Goal: Task Accomplishment & Management: Complete application form

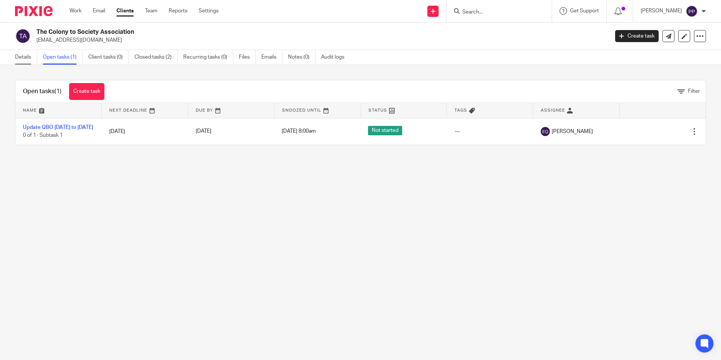
click at [30, 59] on link "Details" at bounding box center [26, 57] width 22 height 15
click at [128, 10] on link "Clients" at bounding box center [124, 11] width 17 height 8
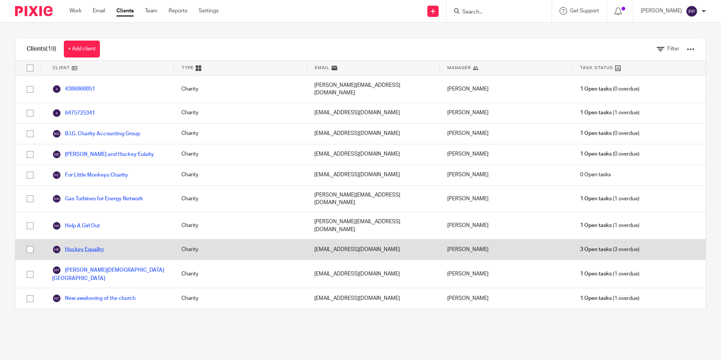
click at [96, 245] on link "Hockey Equality" at bounding box center [78, 249] width 52 height 9
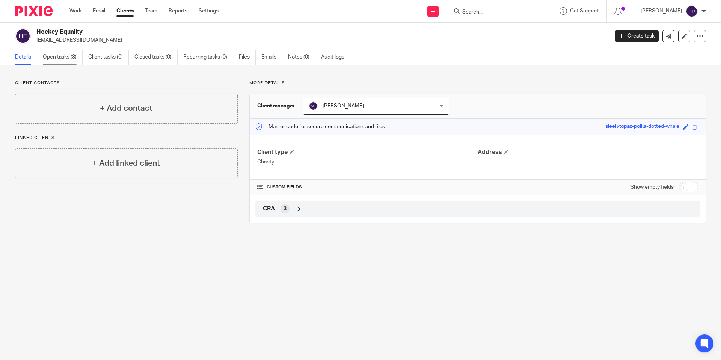
click at [61, 55] on link "Open tasks (3)" at bounding box center [63, 57] width 40 height 15
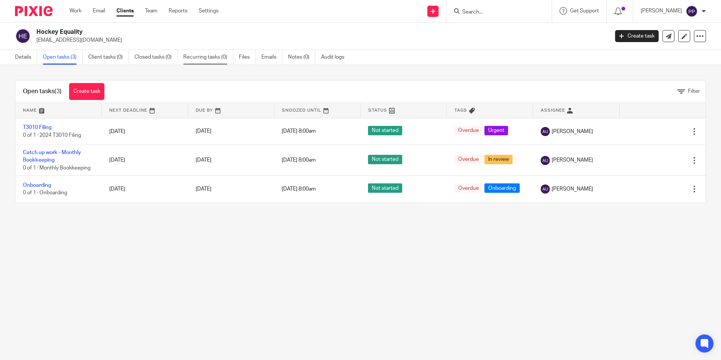
click at [208, 60] on link "Recurring tasks (0)" at bounding box center [208, 57] width 50 height 15
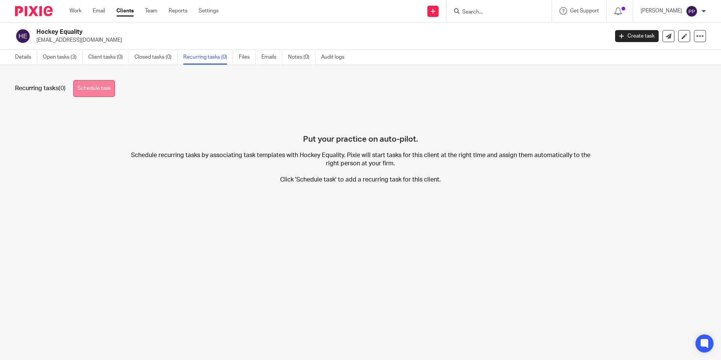
click at [111, 84] on link "Schedule task" at bounding box center [94, 88] width 42 height 17
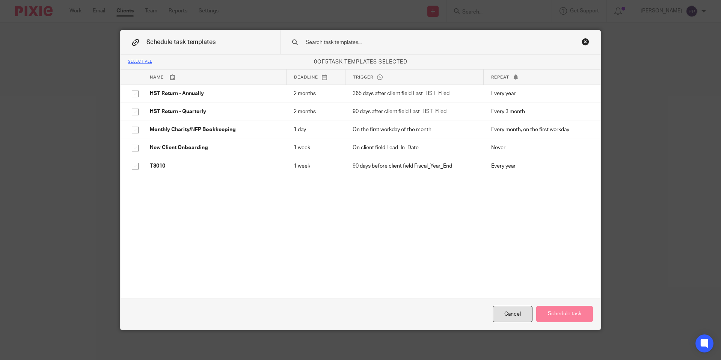
click at [511, 315] on div "Cancel" at bounding box center [512, 314] width 40 height 16
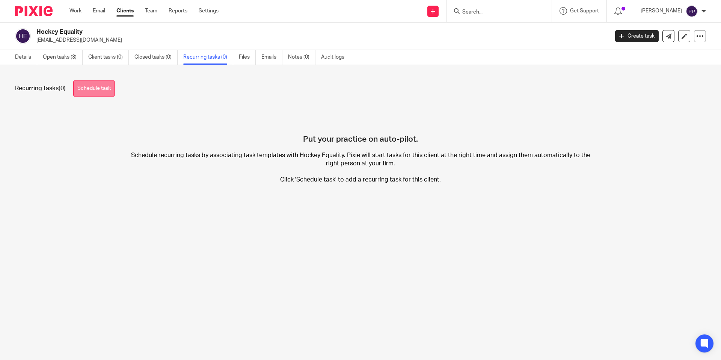
click at [99, 89] on link "Schedule task" at bounding box center [94, 88] width 42 height 17
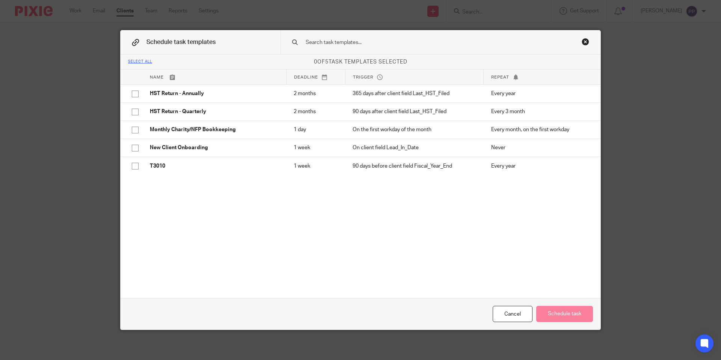
click at [336, 45] on input "text" at bounding box center [428, 42] width 247 height 8
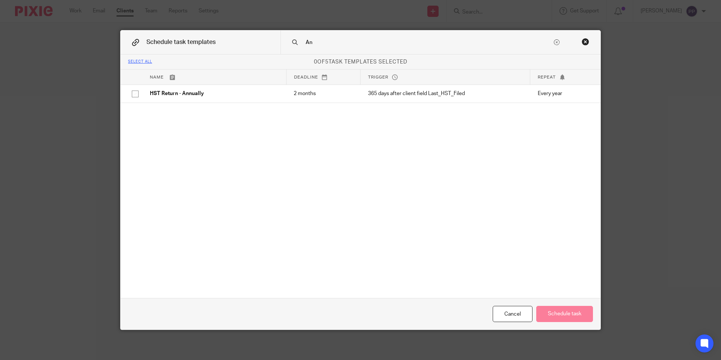
type input "A"
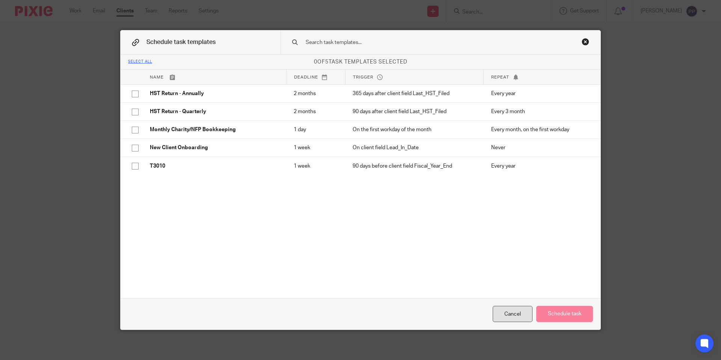
click at [492, 312] on div "Cancel" at bounding box center [512, 314] width 40 height 16
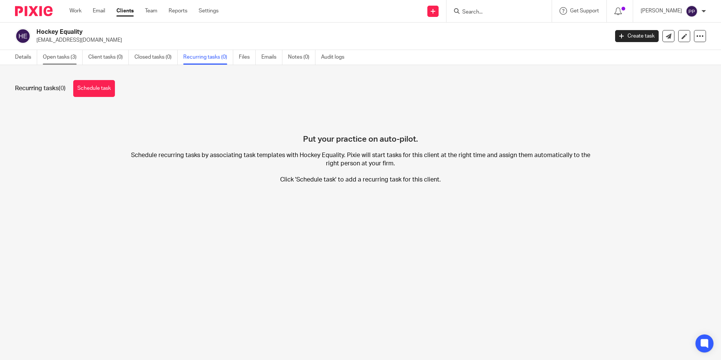
click at [44, 57] on link "Open tasks (3)" at bounding box center [63, 57] width 40 height 15
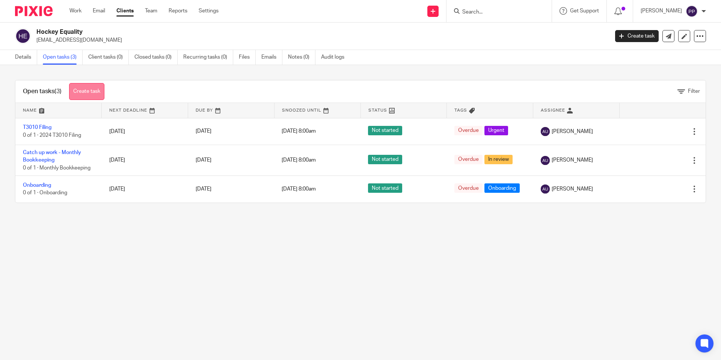
click at [87, 92] on link "Create task" at bounding box center [86, 91] width 35 height 17
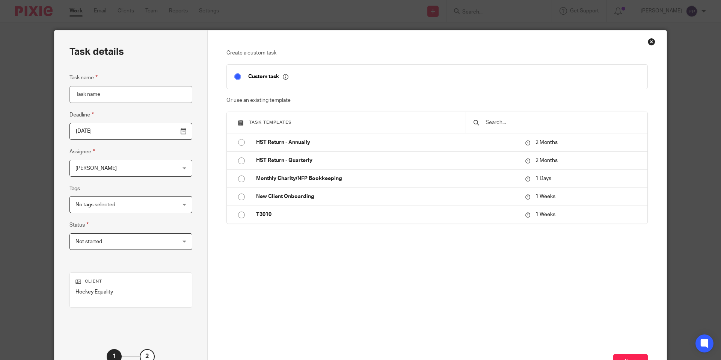
click at [107, 97] on input "Task name" at bounding box center [130, 94] width 123 height 17
type input "Annual Corporate Return"
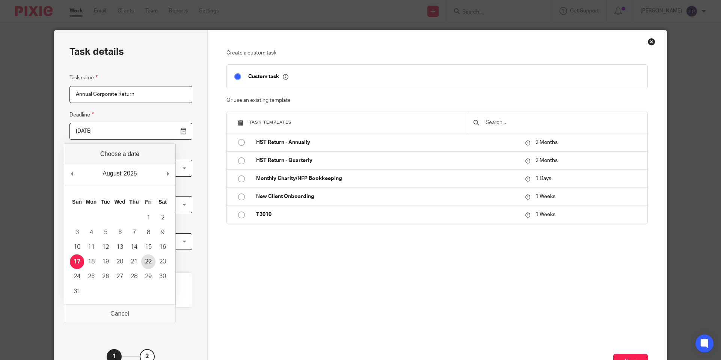
type input "2025-08-21"
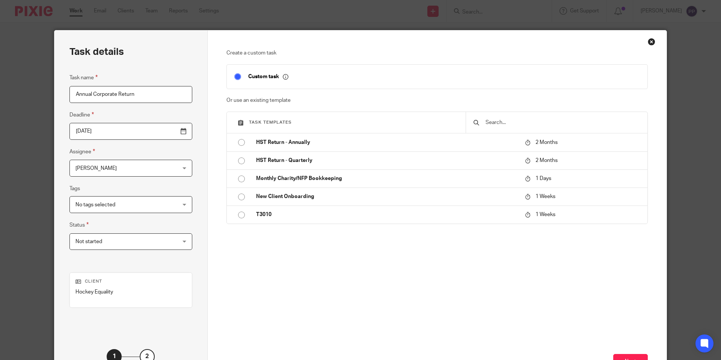
click at [188, 180] on div "Task details Task name Annual Corporate Return Deadline 2025-08-21 Assignee Pau…" at bounding box center [130, 209] width 153 height 358
click at [156, 169] on div "Paulo Petallana Paulo Petallana" at bounding box center [130, 168] width 123 height 17
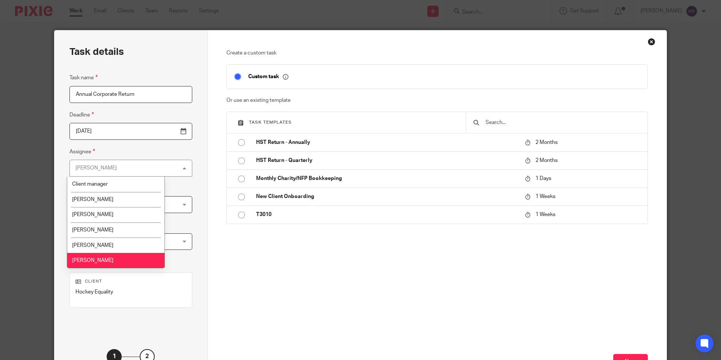
click at [185, 194] on div "Task details Task name Annual Corporate Return Deadline 2025-08-21 Assignee Pau…" at bounding box center [130, 209] width 153 height 358
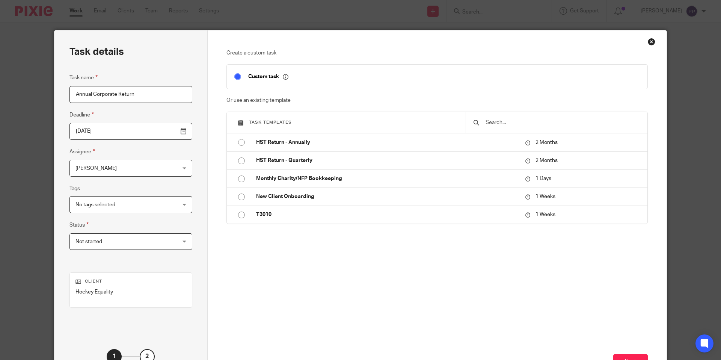
click at [145, 163] on span "[PERSON_NAME]" at bounding box center [121, 168] width 93 height 16
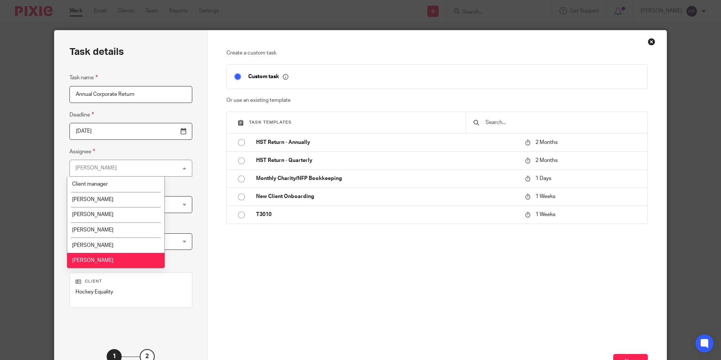
click at [145, 164] on div "Paulo Petallana Paulo Petallana" at bounding box center [130, 168] width 123 height 17
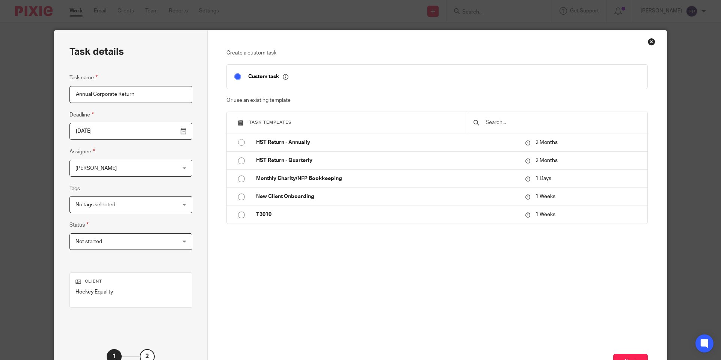
click at [145, 162] on span "[PERSON_NAME]" at bounding box center [121, 168] width 93 height 16
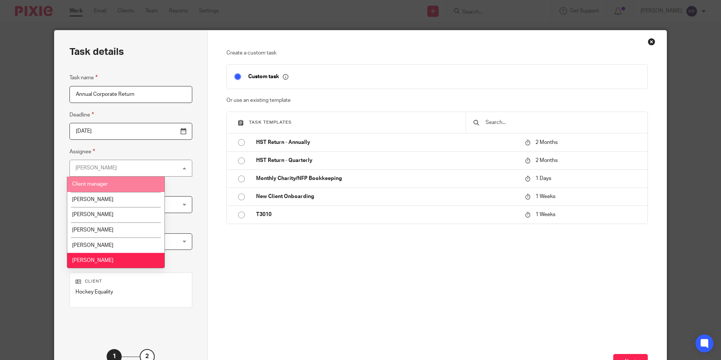
click at [183, 170] on div "Task details Task name Annual Corporate Return Deadline 2025-08-21 Assignee Pau…" at bounding box center [130, 209] width 153 height 358
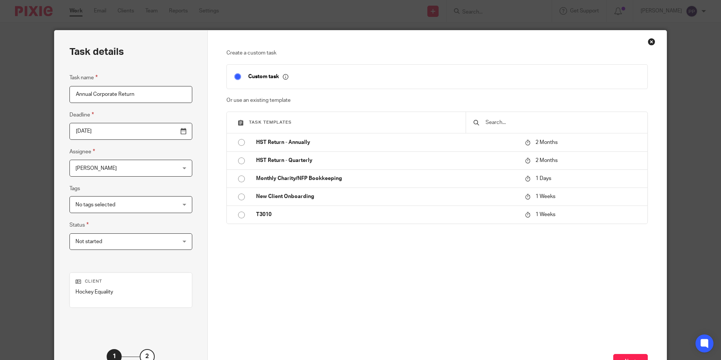
click at [137, 160] on span "[PERSON_NAME]" at bounding box center [121, 168] width 93 height 16
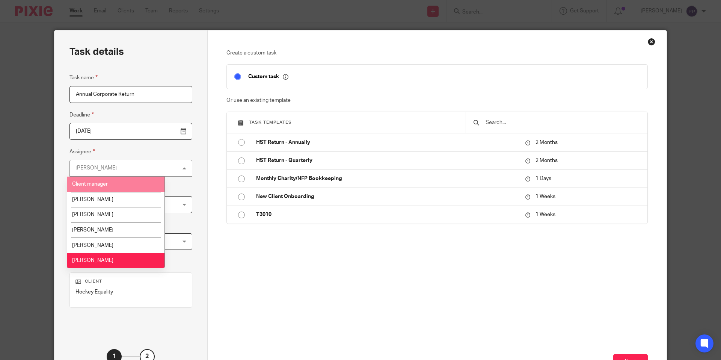
click at [123, 184] on li "Client manager" at bounding box center [115, 183] width 97 height 15
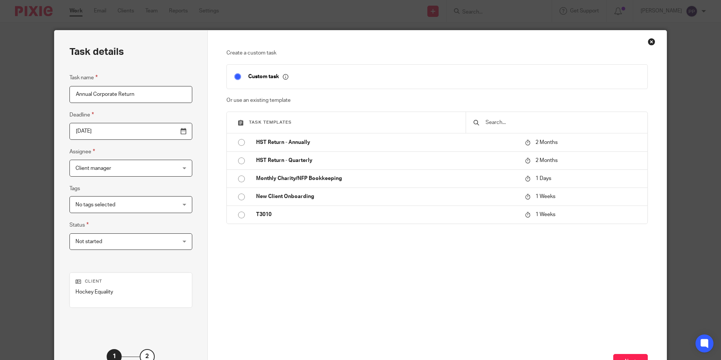
click at [122, 174] on span "Client manager" at bounding box center [121, 168] width 93 height 16
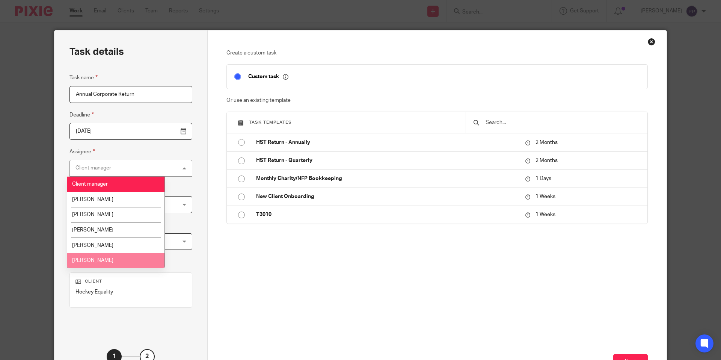
click at [110, 257] on li "[PERSON_NAME]" at bounding box center [115, 260] width 97 height 15
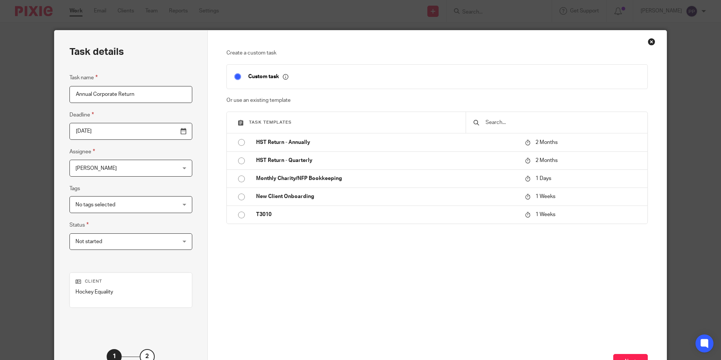
click at [182, 212] on div "Task details Task name Annual Corporate Return Deadline 2025-08-21 Assignee Pau…" at bounding box center [130, 209] width 153 height 358
click at [147, 203] on div "No tags selected" at bounding box center [130, 204] width 123 height 17
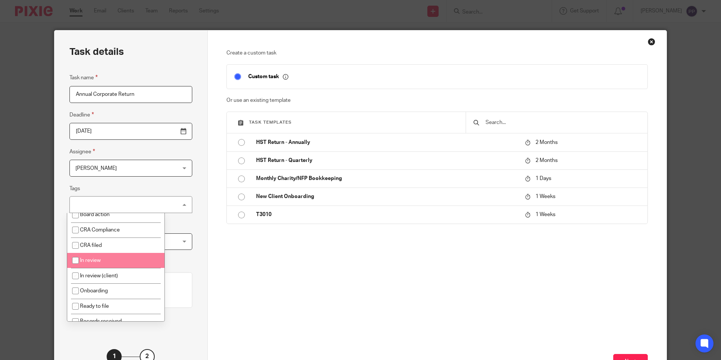
scroll to position [43, 0]
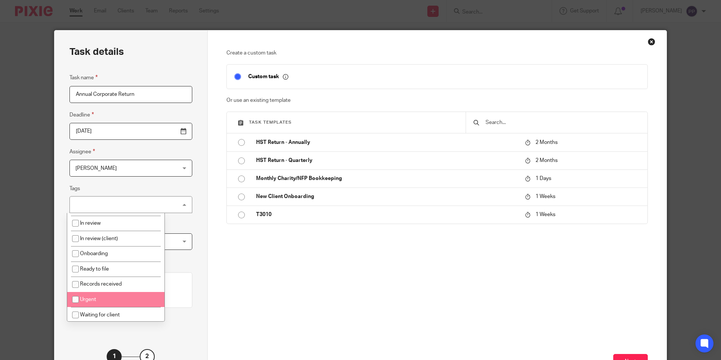
click at [79, 297] on input "checkbox" at bounding box center [75, 299] width 14 height 14
checkbox input "true"
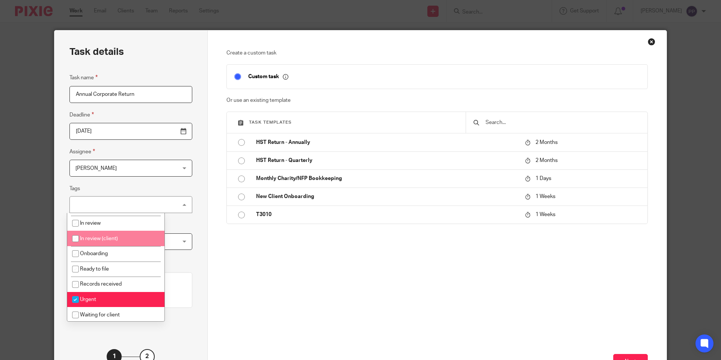
click at [201, 201] on div "Task details Task name Annual Corporate Return Deadline 2025-08-21 Assignee Pau…" at bounding box center [130, 209] width 153 height 358
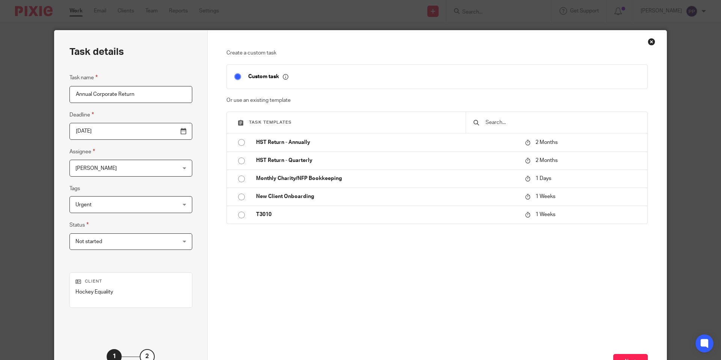
click at [119, 240] on span "Not started" at bounding box center [121, 241] width 93 height 16
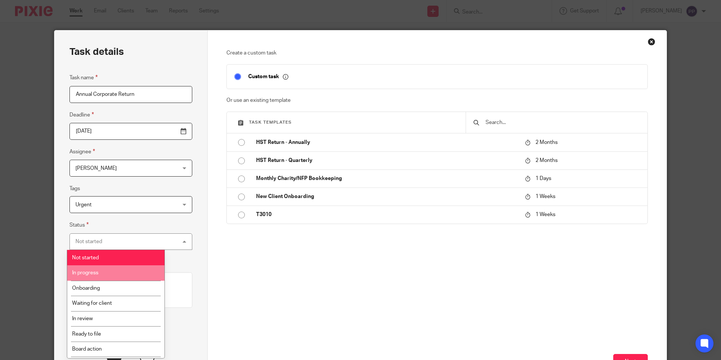
click at [109, 273] on li "In progress" at bounding box center [115, 272] width 97 height 15
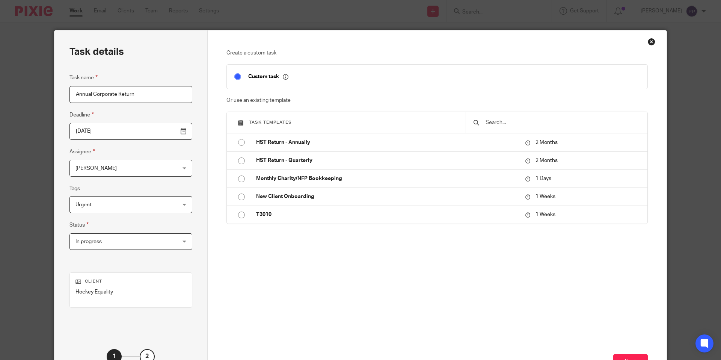
click at [190, 206] on div "Task details Task name Annual Corporate Return Deadline 2025-08-21 Assignee Pau…" at bounding box center [130, 209] width 153 height 358
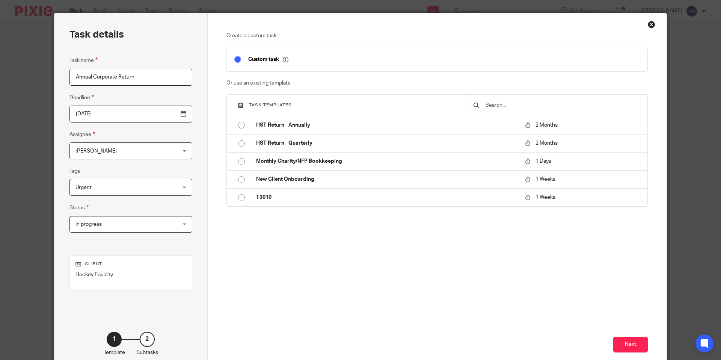
scroll to position [21, 0]
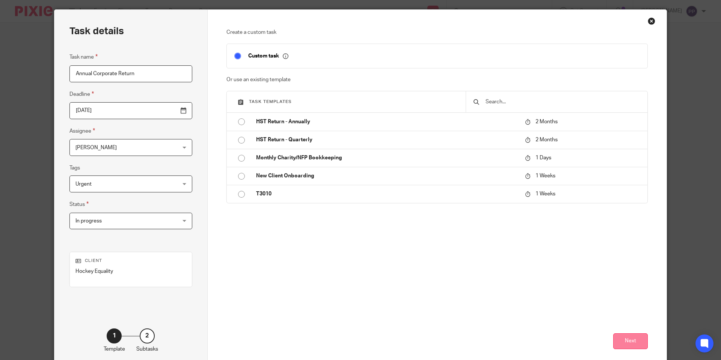
click at [633, 342] on button "Next" at bounding box center [630, 341] width 35 height 16
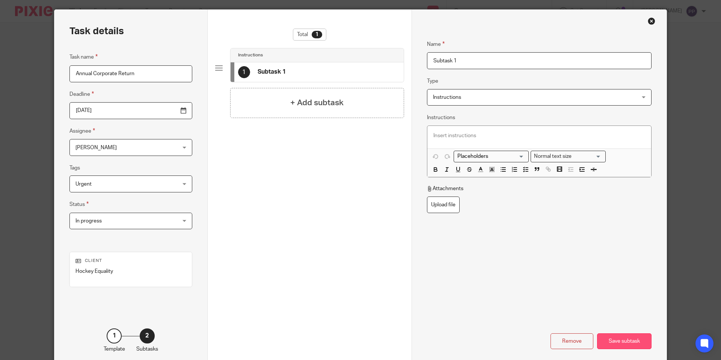
click at [611, 344] on div "Save subtask" at bounding box center [624, 341] width 54 height 16
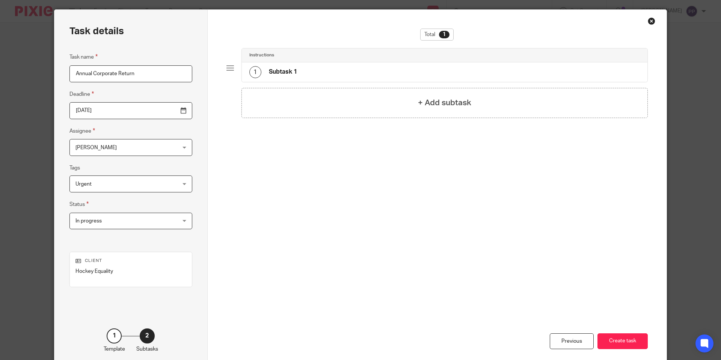
click at [252, 75] on div "1" at bounding box center [255, 72] width 12 height 12
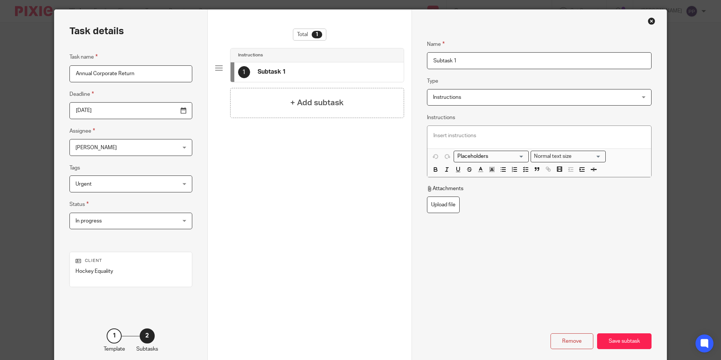
click at [461, 63] on input "Subtask 1" at bounding box center [539, 60] width 224 height 17
click at [141, 72] on input "Annual Corporate Return" at bounding box center [130, 73] width 123 height 17
click at [146, 73] on input "Annual Corporate Return 2023-2025" at bounding box center [130, 73] width 123 height 17
drag, startPoint x: 71, startPoint y: 76, endPoint x: 137, endPoint y: 88, distance: 66.8
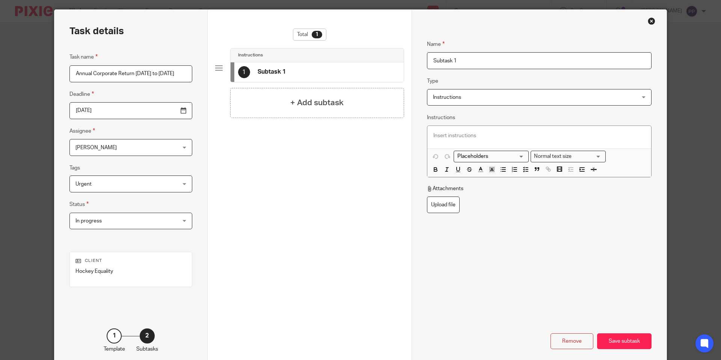
click at [137, 88] on div "Task name Annual Corporate Return 2023 to 2025 Deadline 2025-08-21 Assignee Pau…" at bounding box center [130, 145] width 123 height 184
type input "Annual Corporate Return [DATE] to [DATE]"
click at [492, 65] on input "Subtask 1" at bounding box center [539, 60] width 224 height 17
drag, startPoint x: 492, startPoint y: 62, endPoint x: 409, endPoint y: 59, distance: 83.0
click at [411, 59] on div "Name Subtask 1 Type Instructions Instructions Instructions Document signing - r…" at bounding box center [538, 189] width 255 height 358
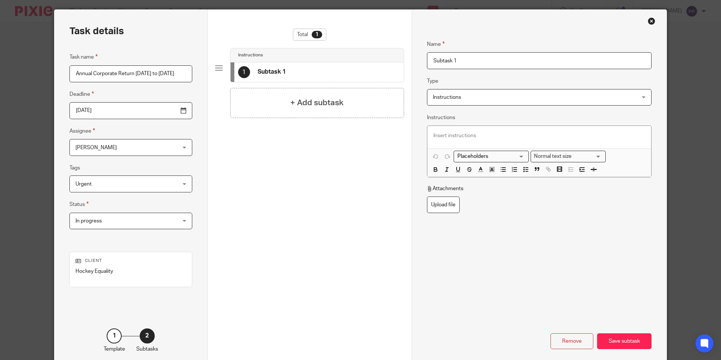
paste input "Annual Corporate Return [DATE] to [DATE]"
type input "Annual Corporate Return [DATE] to [DATE]"
click at [519, 220] on div "Name Annual Corporate Return 2023 to 2025 Type Instructions Instructions Instru…" at bounding box center [539, 155] width 224 height 252
click at [618, 341] on div "Save subtask" at bounding box center [624, 341] width 54 height 16
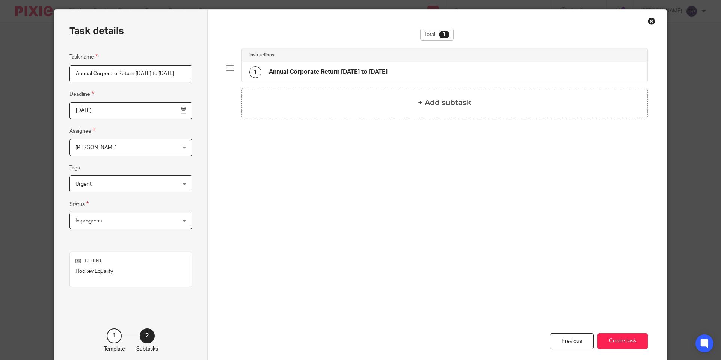
click at [251, 74] on div "1" at bounding box center [255, 72] width 12 height 12
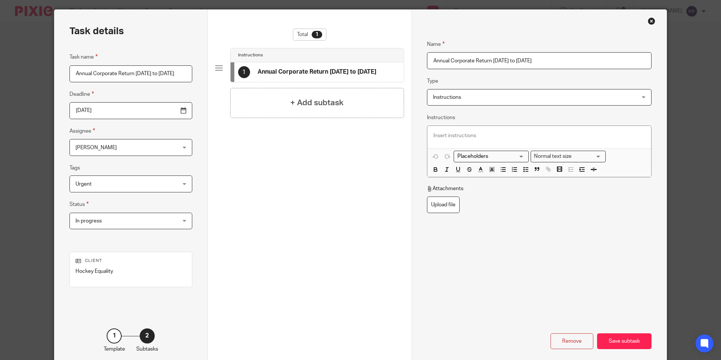
click at [452, 95] on span "Instructions" at bounding box center [447, 97] width 28 height 5
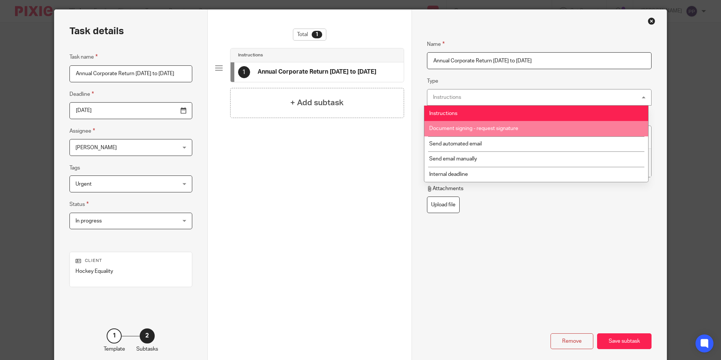
click at [339, 174] on div "Total 1 Instructions 1 Annual Corporate Return 2023 to 2025 + Add subtask" at bounding box center [309, 136] width 189 height 214
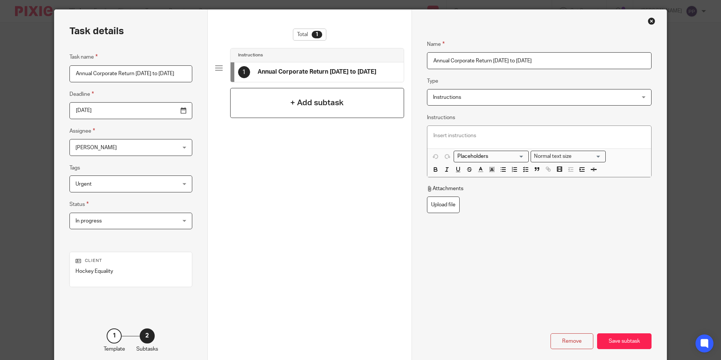
click at [300, 98] on h4 "+ Add subtask" at bounding box center [316, 103] width 53 height 12
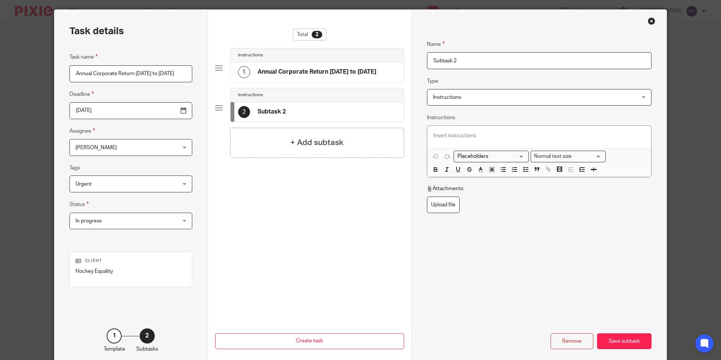
click at [305, 33] on div "Total 2" at bounding box center [309, 35] width 33 height 12
click at [312, 34] on div "2" at bounding box center [317, 35] width 11 height 8
click at [313, 34] on div "2" at bounding box center [317, 35] width 11 height 8
click at [325, 217] on div "Total 2 Instructions 1 Annual Corporate Return 2023 to 2025 Instructions 2 Subt…" at bounding box center [309, 142] width 189 height 226
click at [216, 107] on div at bounding box center [219, 108] width 8 height 8
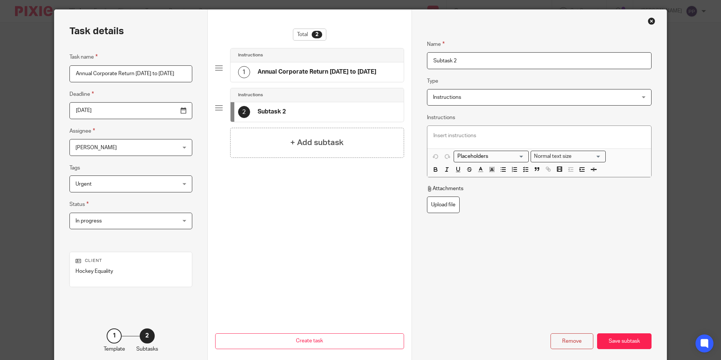
click at [567, 280] on div "Remove Save subtask" at bounding box center [539, 314] width 224 height 68
click at [622, 342] on div "Save subtask" at bounding box center [624, 341] width 54 height 16
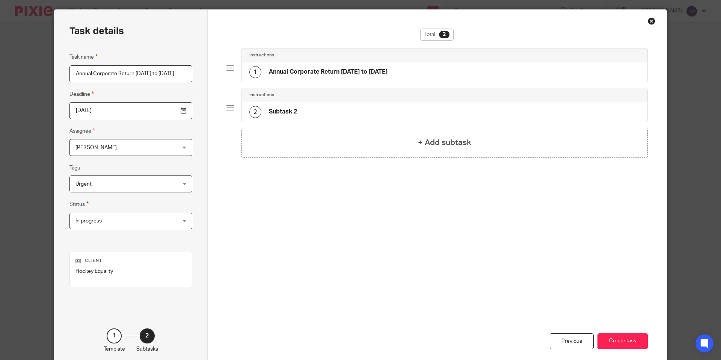
click at [229, 110] on div at bounding box center [230, 108] width 8 height 8
click at [249, 108] on div "2" at bounding box center [255, 112] width 12 height 12
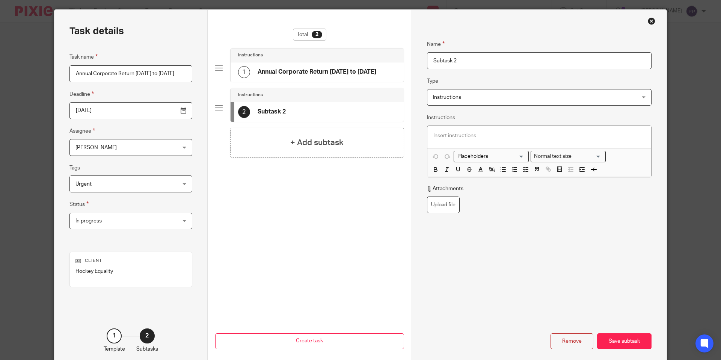
click at [648, 21] on div "Close this dialog window" at bounding box center [651, 21] width 8 height 8
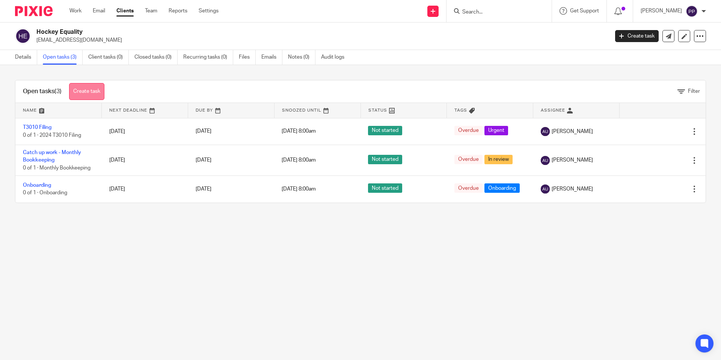
click at [84, 90] on link "Create task" at bounding box center [86, 91] width 35 height 17
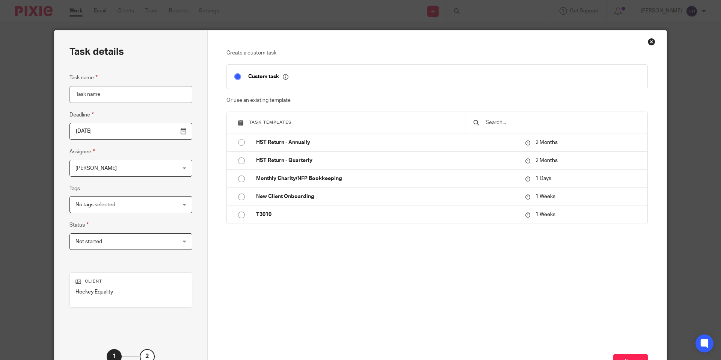
click at [126, 99] on input "Task name" at bounding box center [130, 94] width 123 height 17
type input "Annual Corporate Return [DATE] to [DATE]"
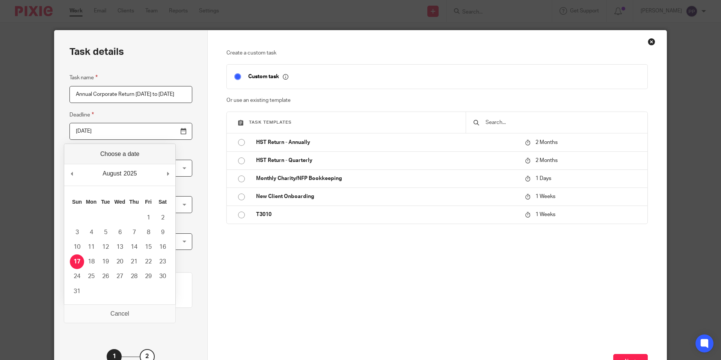
scroll to position [0, 0]
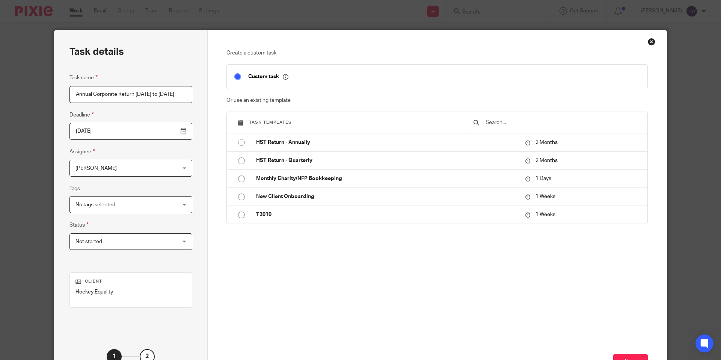
click at [201, 224] on div "Task details Task name Annual Corporate Return [DATE] to [DATE] Deadline [DATE]…" at bounding box center [130, 209] width 153 height 358
click at [153, 205] on div "No tags selected" at bounding box center [130, 204] width 123 height 17
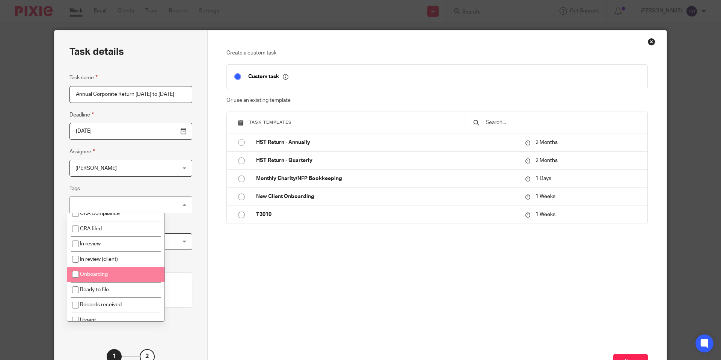
scroll to position [38, 0]
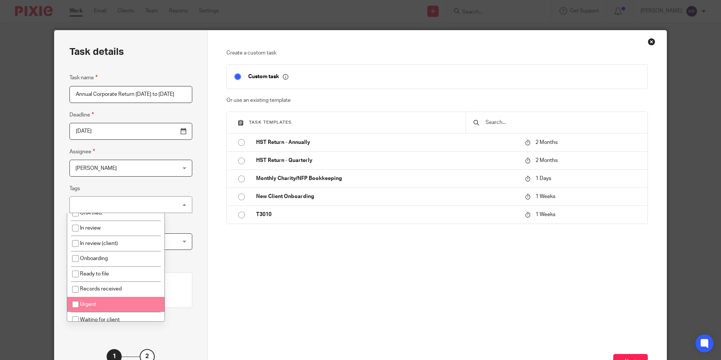
click at [73, 307] on input "checkbox" at bounding box center [75, 304] width 14 height 14
checkbox input "true"
click at [187, 195] on div "Task details Task name Annual Corporate Return [DATE] to [DATE] Deadline [DATE]…" at bounding box center [130, 209] width 153 height 358
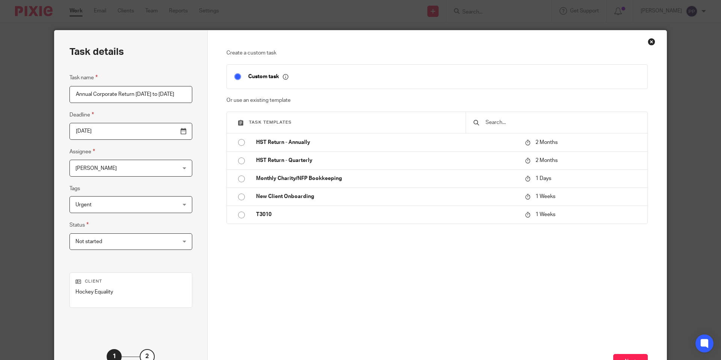
click at [125, 239] on span "Not started" at bounding box center [121, 241] width 93 height 16
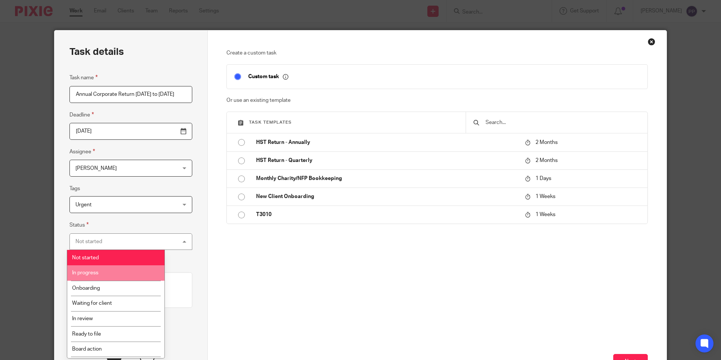
click at [108, 271] on li "In progress" at bounding box center [115, 272] width 97 height 15
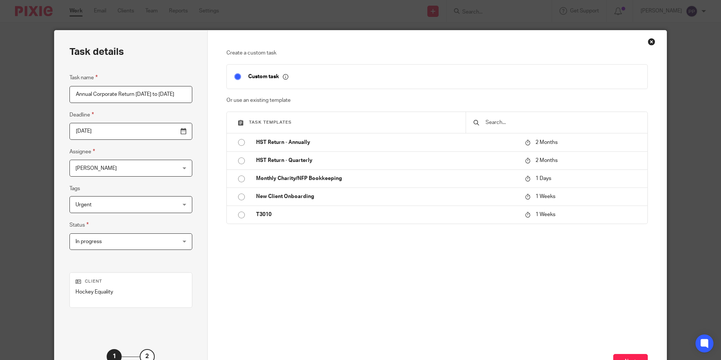
click at [185, 246] on div "Task details Task name Annual Corporate Return [DATE] to [DATE] Deadline [DATE]…" at bounding box center [130, 209] width 153 height 358
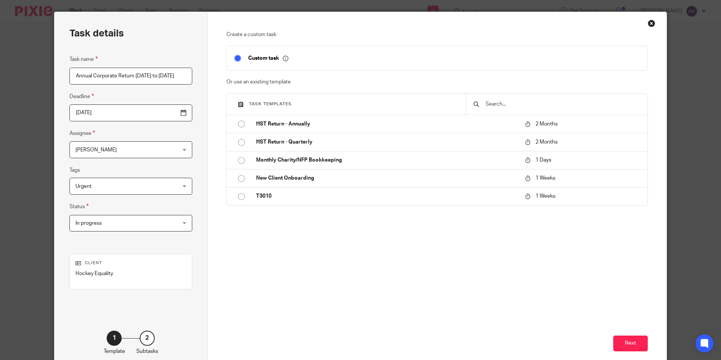
scroll to position [59, 0]
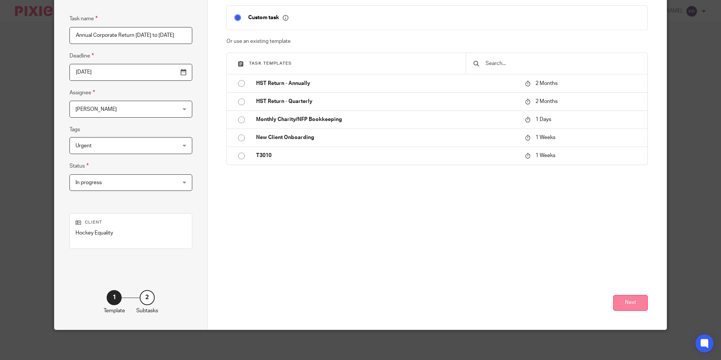
click at [619, 303] on button "Next" at bounding box center [630, 303] width 35 height 16
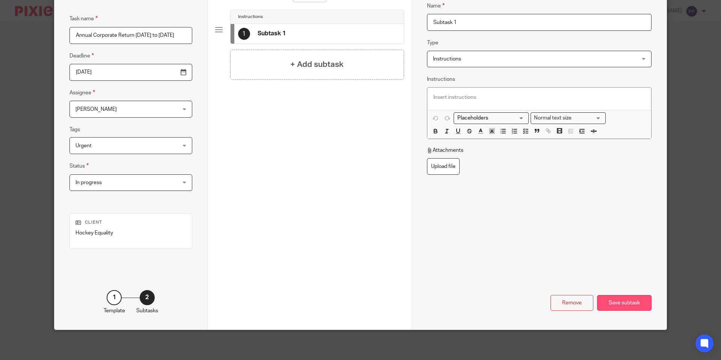
click at [616, 300] on div "Save subtask" at bounding box center [624, 303] width 54 height 16
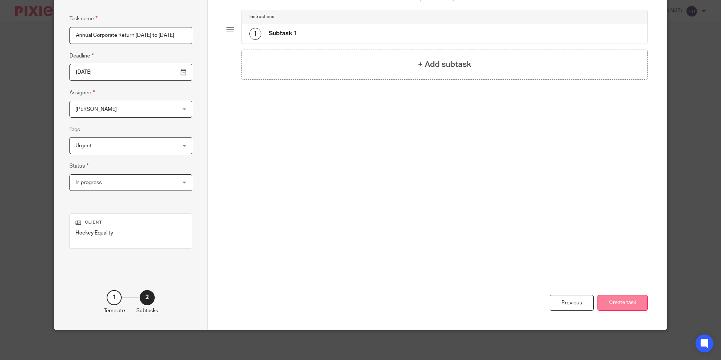
click at [632, 303] on button "Create task" at bounding box center [622, 303] width 50 height 16
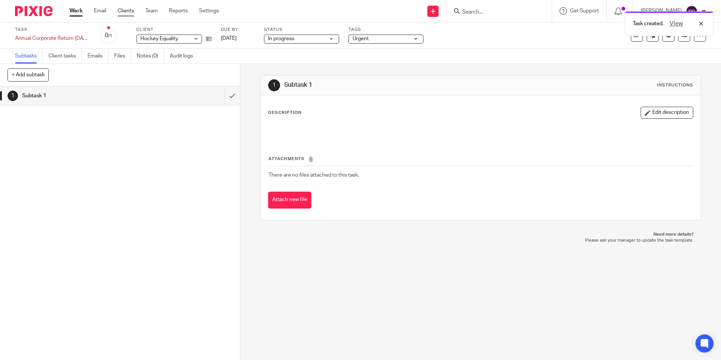
click at [123, 12] on link "Clients" at bounding box center [125, 11] width 17 height 8
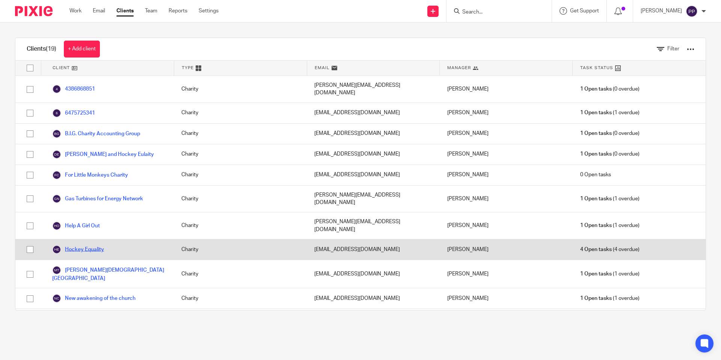
click at [83, 245] on link "Hockey Equality" at bounding box center [78, 249] width 52 height 9
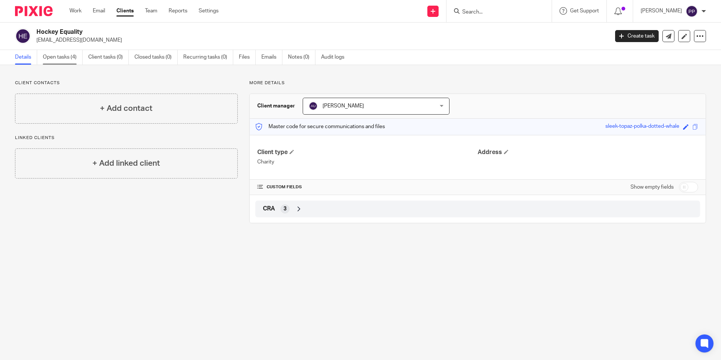
click at [63, 59] on link "Open tasks (4)" at bounding box center [63, 57] width 40 height 15
